Goal: Find specific page/section: Find specific page/section

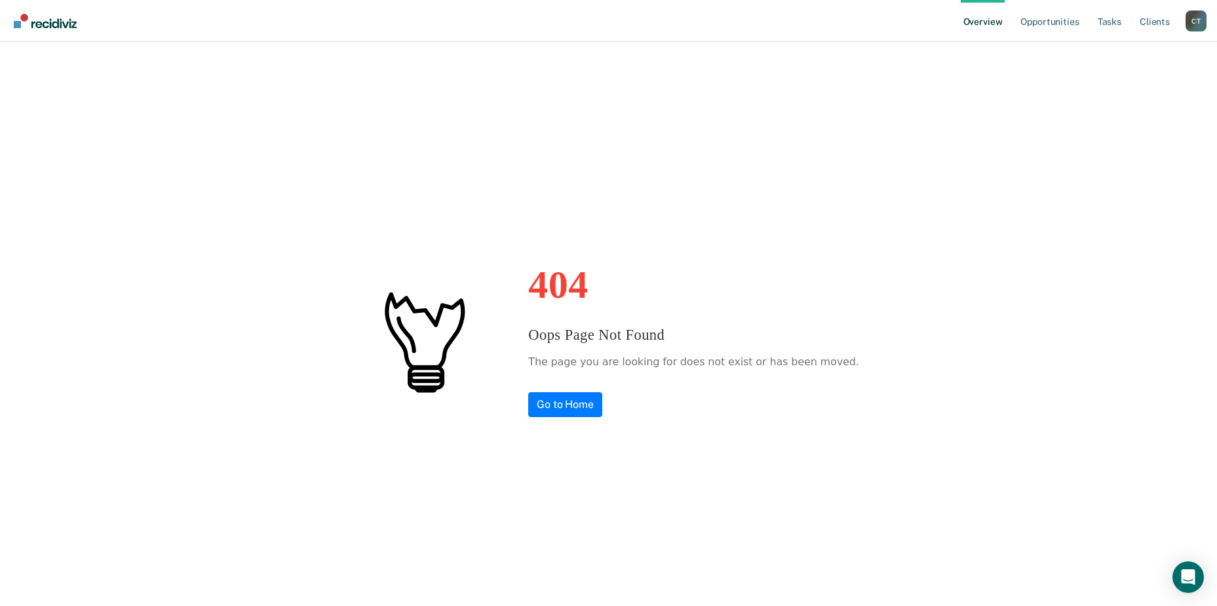
click at [977, 16] on link "Overview" at bounding box center [983, 21] width 45 height 42
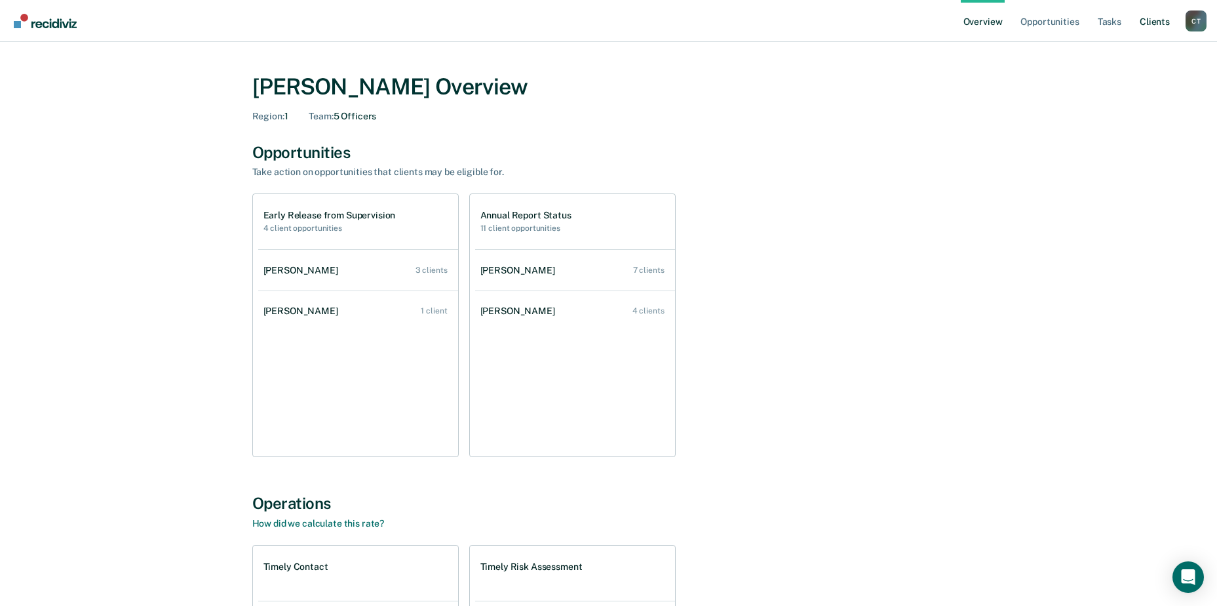
click at [1145, 24] on link "Client s" at bounding box center [1154, 21] width 35 height 42
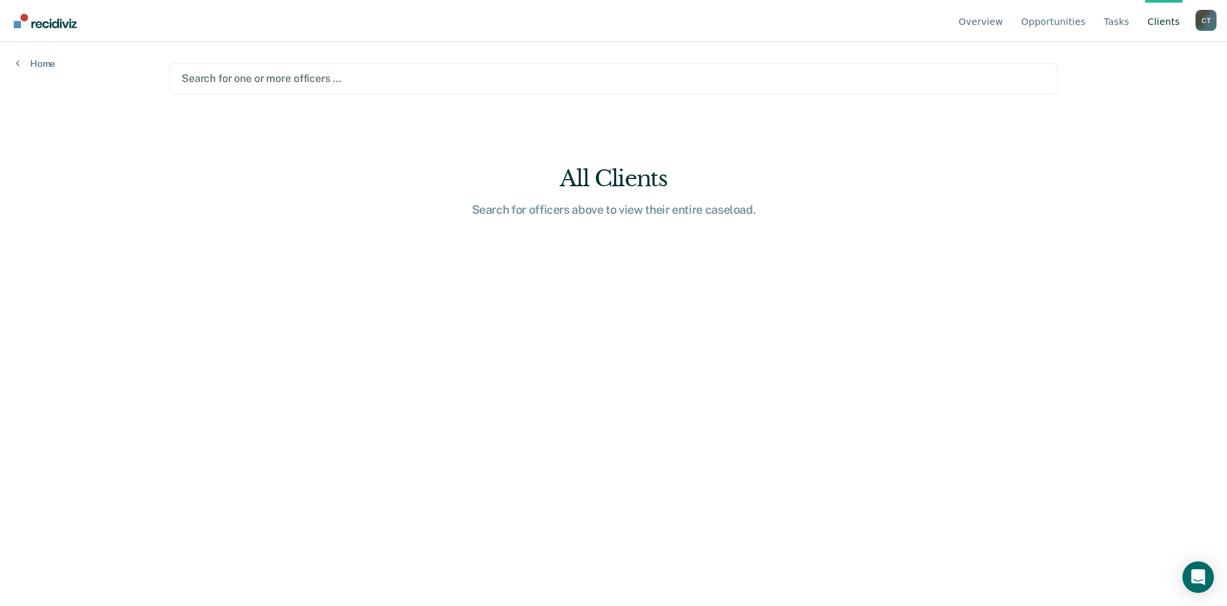
click at [200, 75] on div at bounding box center [614, 78] width 864 height 15
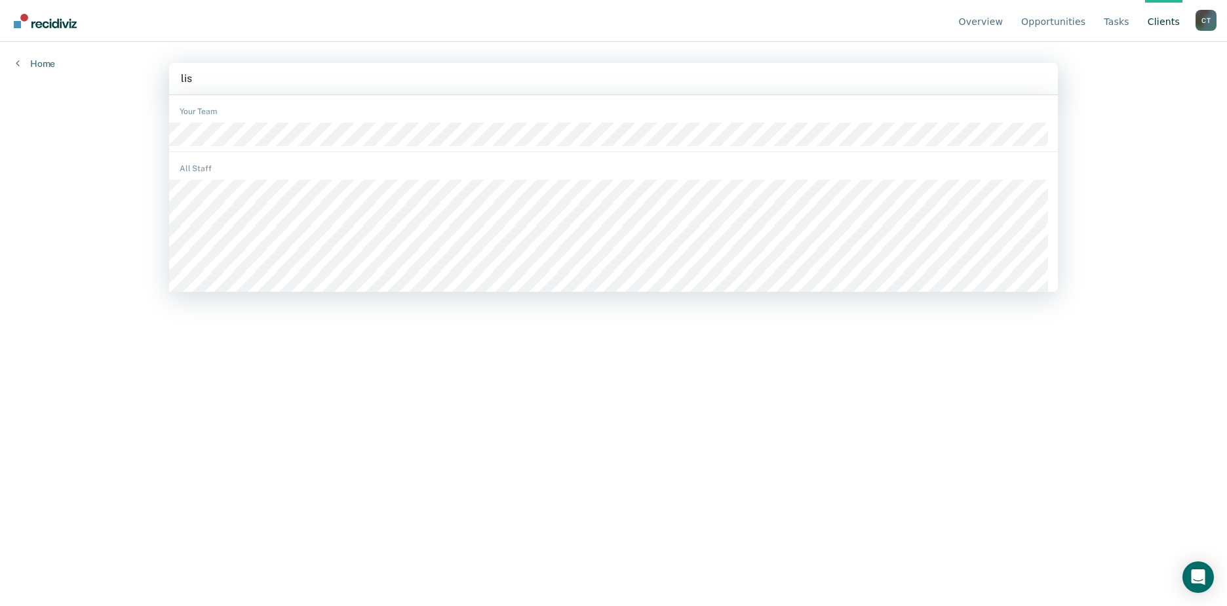
type input "lisa"
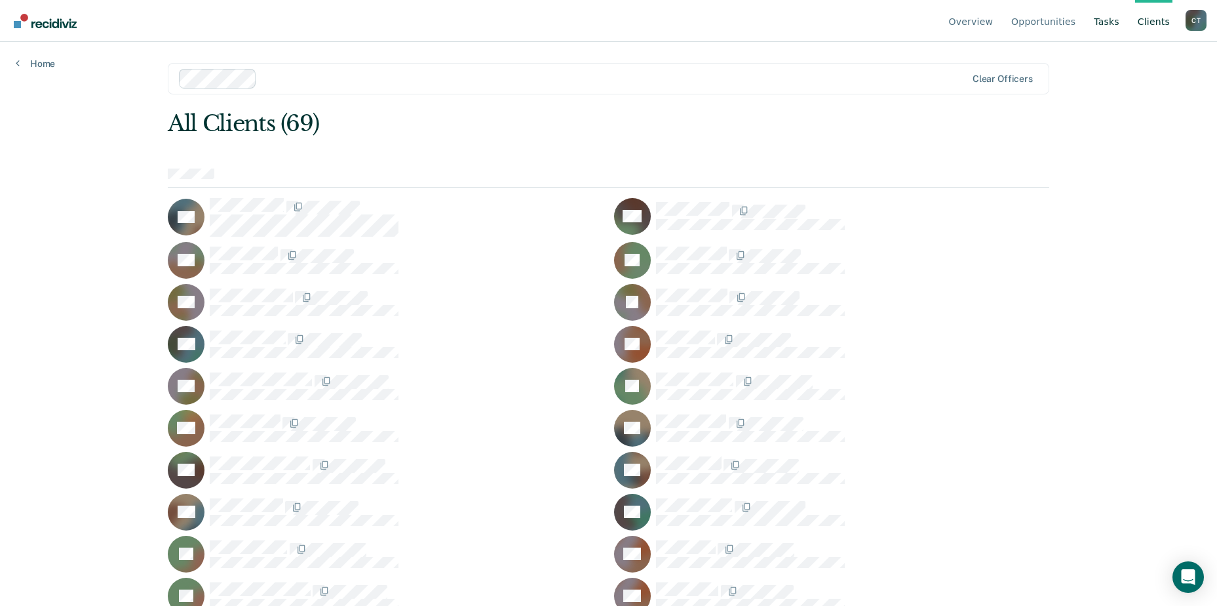
click at [1107, 20] on link "Tasks" at bounding box center [1107, 21] width 31 height 42
